Goal: Task Accomplishment & Management: Use online tool/utility

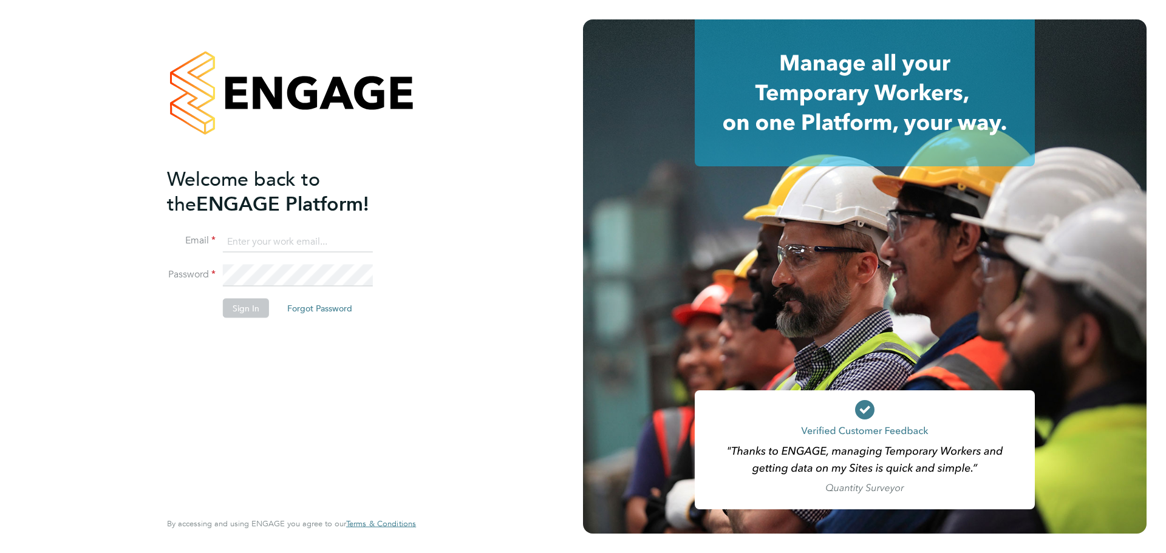
type input "[EMAIL_ADDRESS][PERSON_NAME][DOMAIN_NAME]"
click at [242, 306] on button "Sign In" at bounding box center [246, 307] width 46 height 19
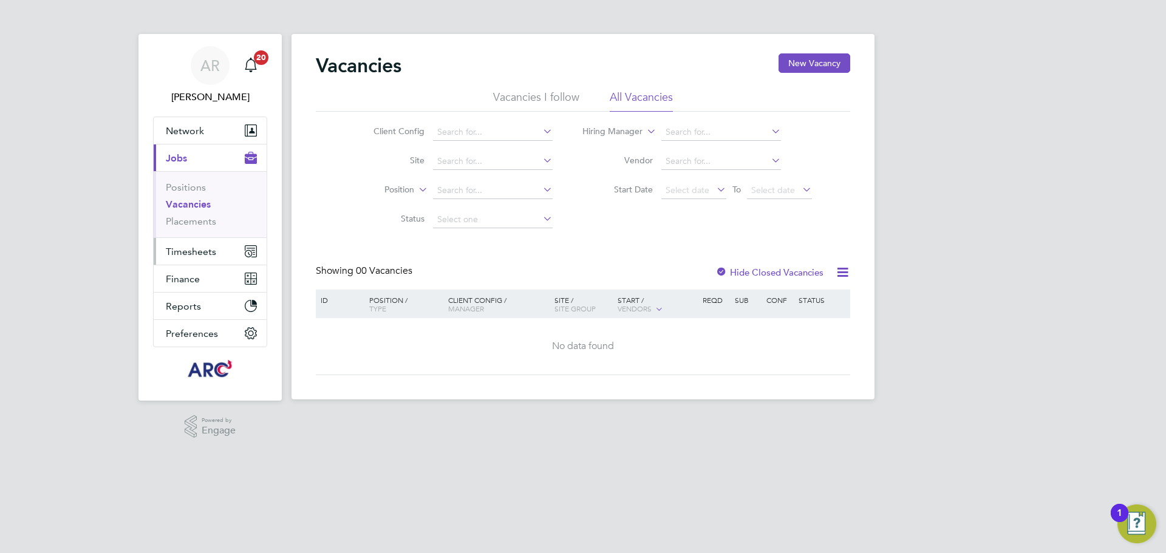
click at [172, 254] on span "Timesheets" at bounding box center [191, 252] width 50 height 12
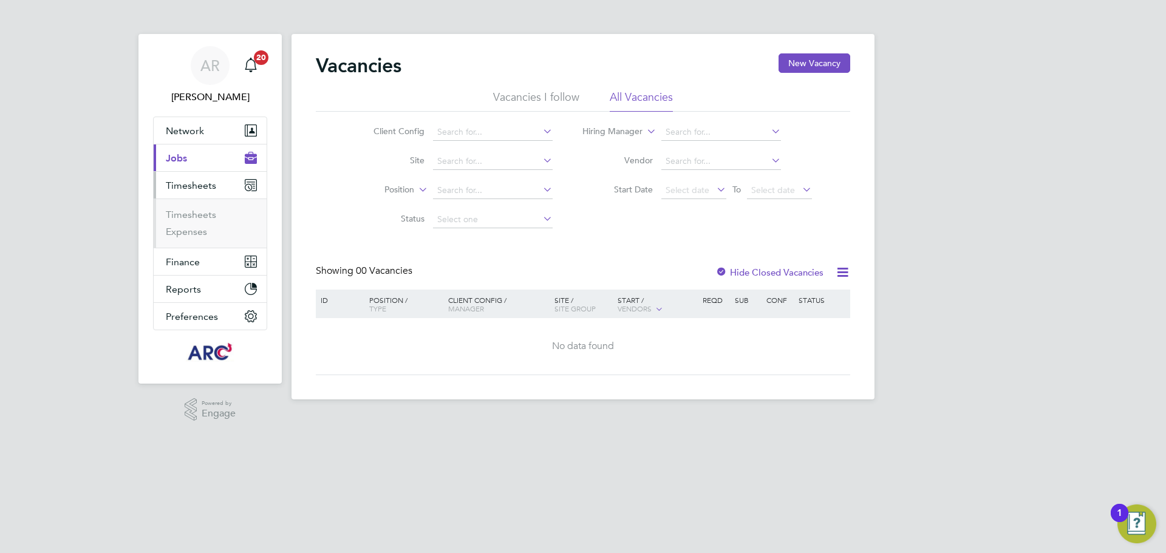
click at [177, 208] on ul "Timesheets Expenses" at bounding box center [210, 223] width 113 height 49
click at [177, 212] on link "Timesheets" at bounding box center [191, 215] width 50 height 12
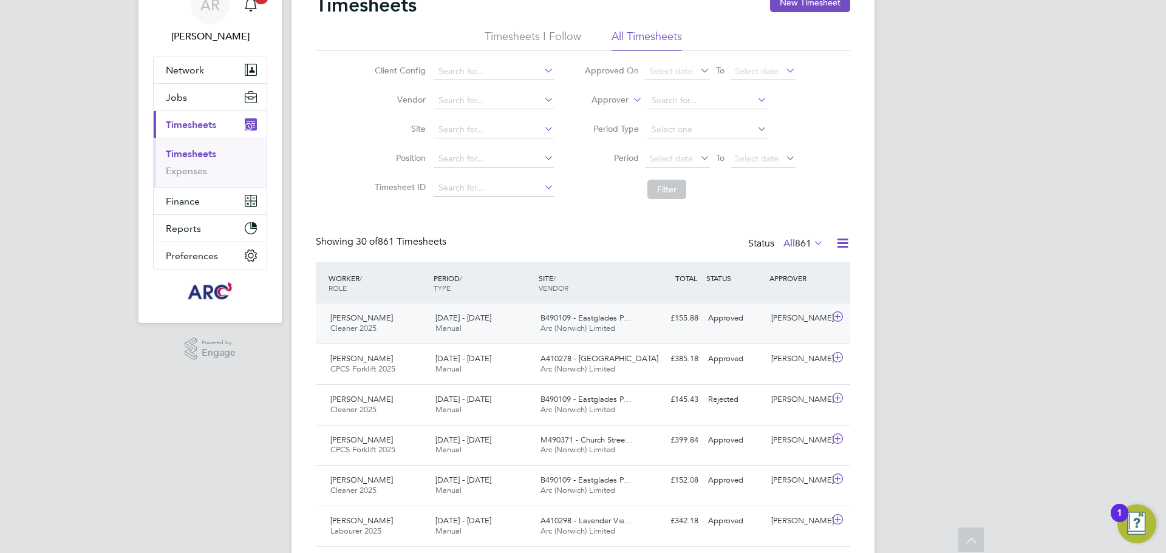
click at [636, 321] on div "B490109 - Eastglades P… Arc (Norwich) Limited" at bounding box center [587, 323] width 105 height 30
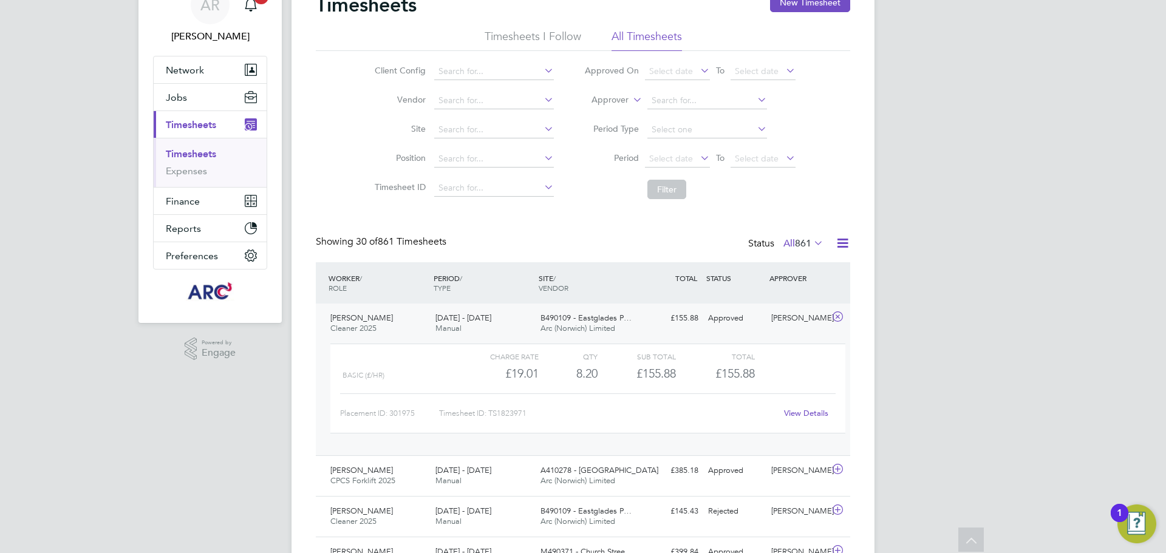
click at [545, 322] on span "B490109 - Eastglades P…" at bounding box center [585, 318] width 91 height 10
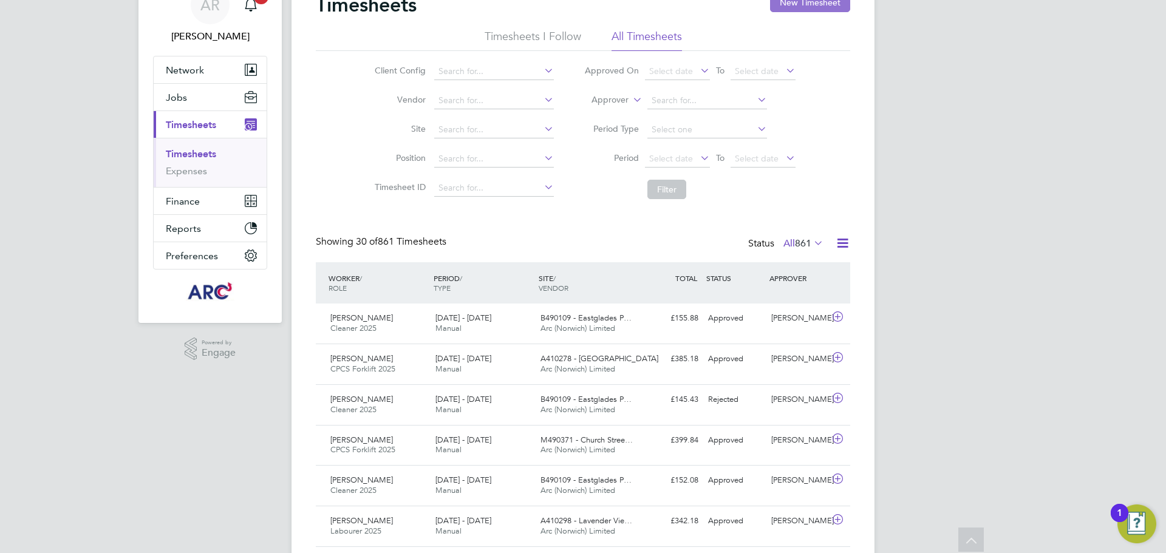
click at [820, 10] on button "New Timesheet" at bounding box center [810, 2] width 80 height 19
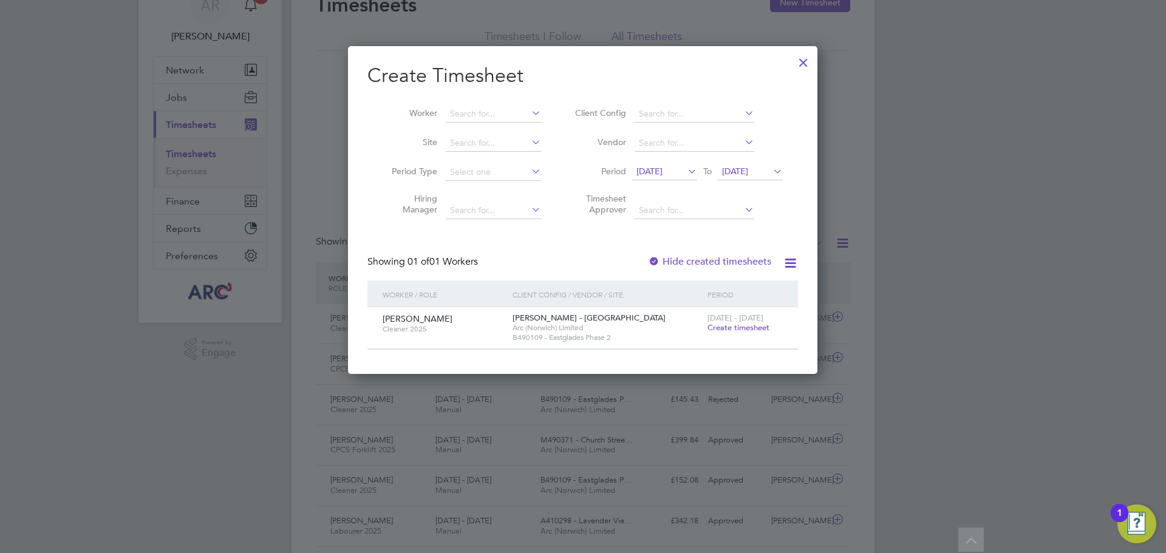
drag, startPoint x: 809, startPoint y: 67, endPoint x: 528, endPoint y: 7, distance: 287.3
click at [809, 66] on div at bounding box center [803, 60] width 22 height 22
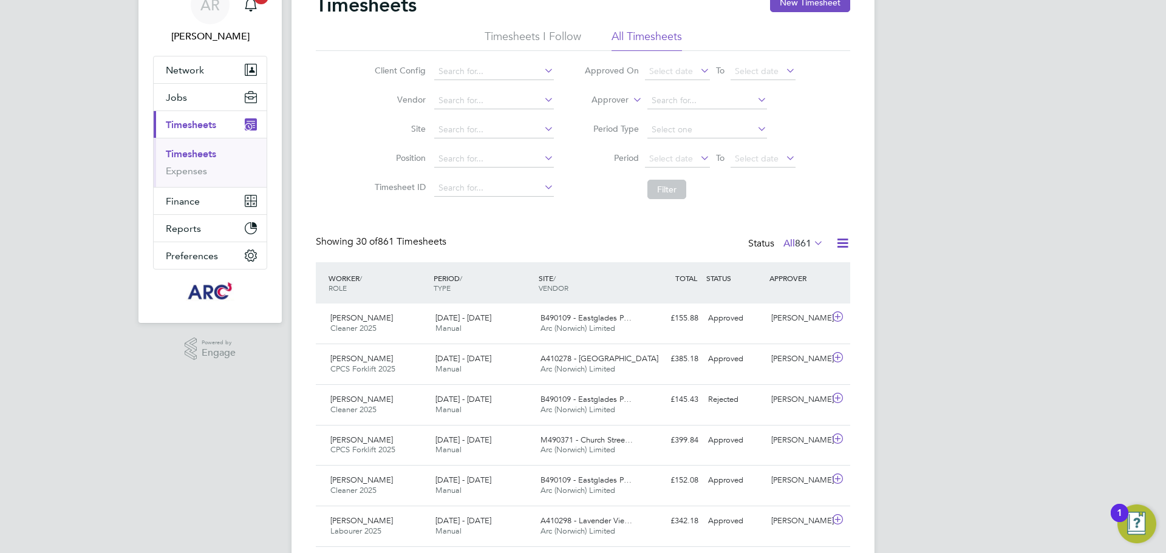
drag, startPoint x: 828, startPoint y: 185, endPoint x: 578, endPoint y: 10, distance: 304.7
click at [828, 185] on div "Client Config Vendor Site Position Timesheet ID Approved On Select date To Sele…" at bounding box center [583, 128] width 534 height 154
